Goal: Task Accomplishment & Management: Manage account settings

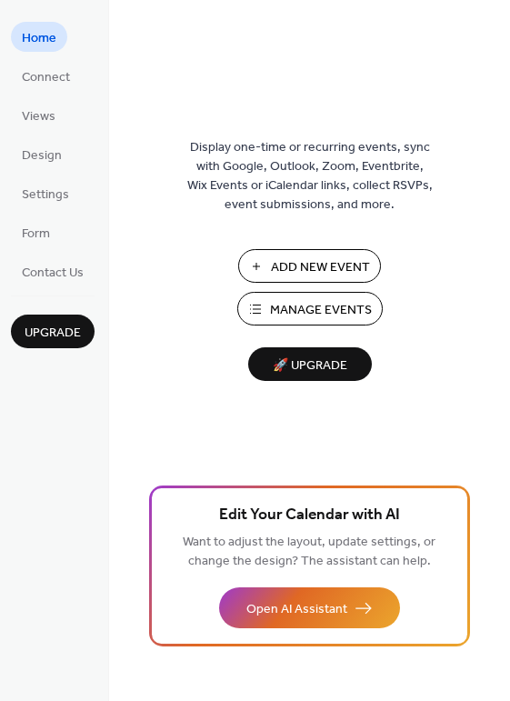
click at [288, 309] on span "Manage Events" at bounding box center [321, 310] width 102 height 19
click at [85, 207] on ul "Home Connect Views Design Settings Form Contact Us" at bounding box center [53, 154] width 84 height 265
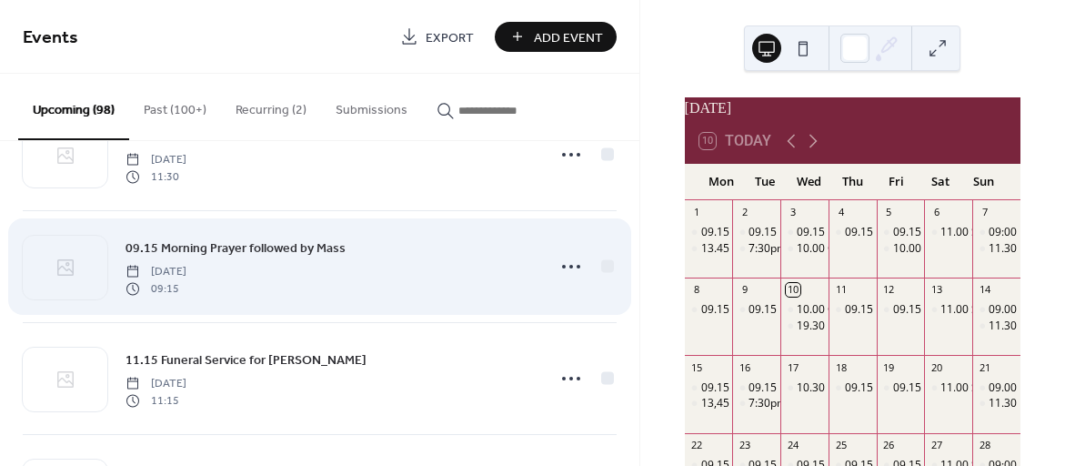
scroll to position [1860, 0]
click at [563, 258] on icon at bounding box center [570, 264] width 29 height 29
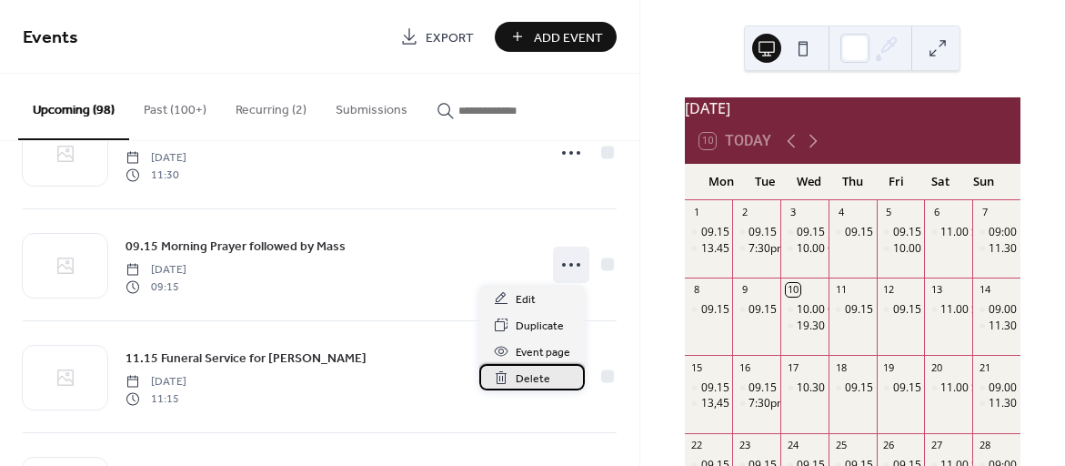
click at [528, 377] on span "Delete" at bounding box center [533, 378] width 35 height 19
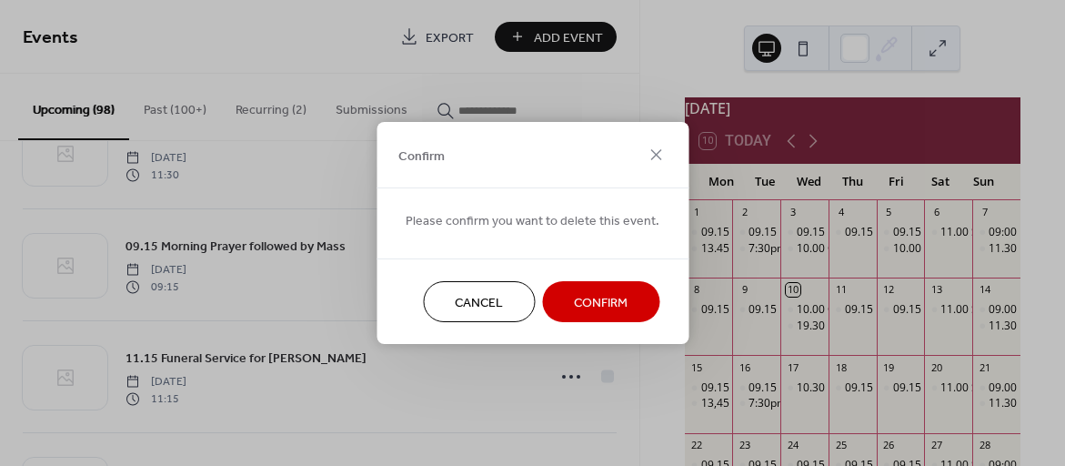
click at [587, 303] on span "Confirm" at bounding box center [601, 303] width 54 height 19
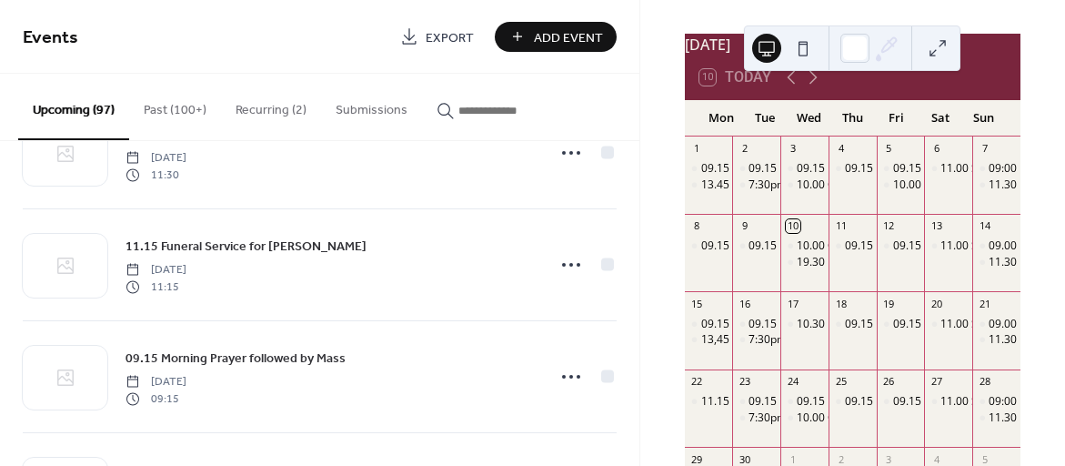
scroll to position [87, 0]
